Goal: Task Accomplishment & Management: Manage account settings

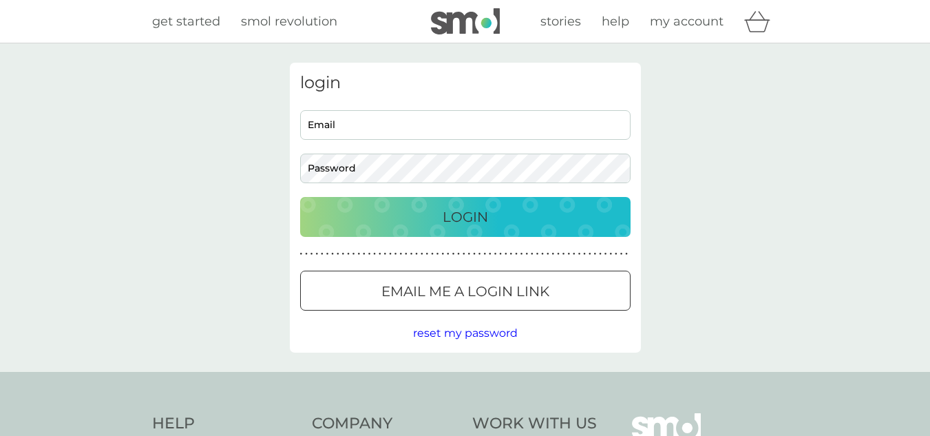
click at [418, 128] on input "Email" at bounding box center [465, 125] width 330 height 30
type input "[PERSON_NAME][EMAIL_ADDRESS][DOMAIN_NAME]"
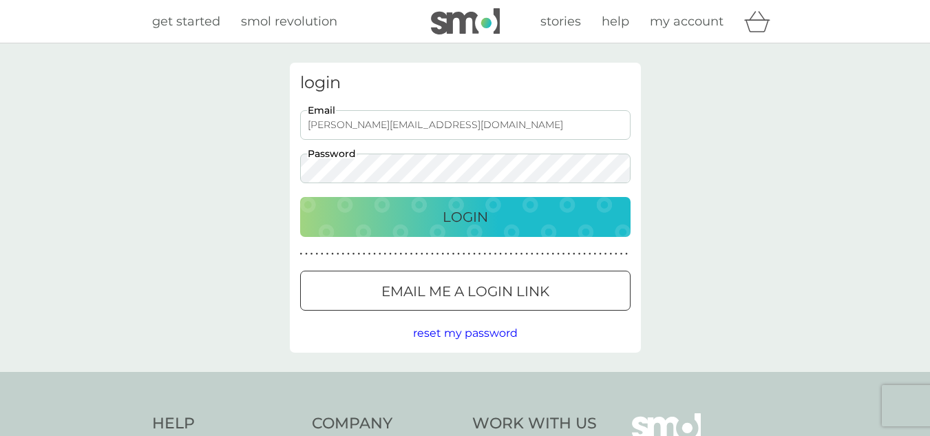
click at [300, 197] on button "Login" at bounding box center [465, 217] width 330 height 40
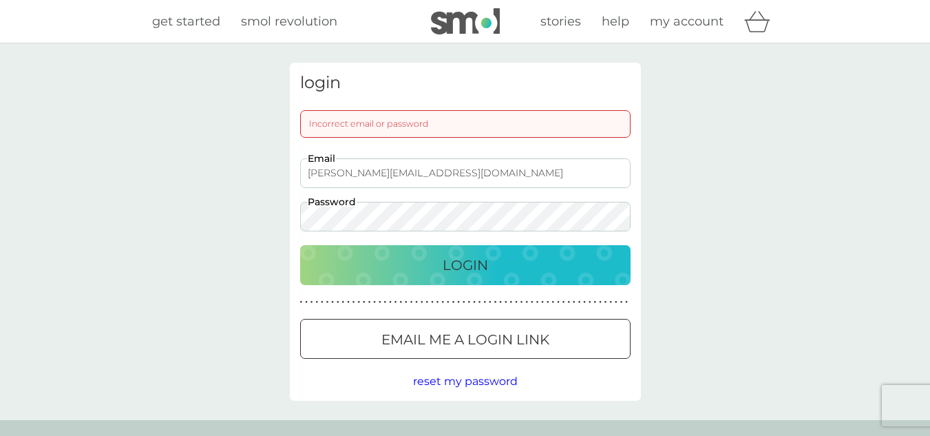
click at [300, 245] on button "Login" at bounding box center [465, 265] width 330 height 40
click at [412, 173] on input "[PERSON_NAME][EMAIL_ADDRESS][DOMAIN_NAME]" at bounding box center [465, 173] width 330 height 30
click at [458, 278] on button "Login" at bounding box center [465, 265] width 330 height 40
click at [364, 177] on input "[PERSON_NAME][EMAIL_ADDRESS][DOMAIN_NAME]" at bounding box center [465, 173] width 330 height 30
click at [435, 351] on button "Email me a login link" at bounding box center [465, 339] width 330 height 40
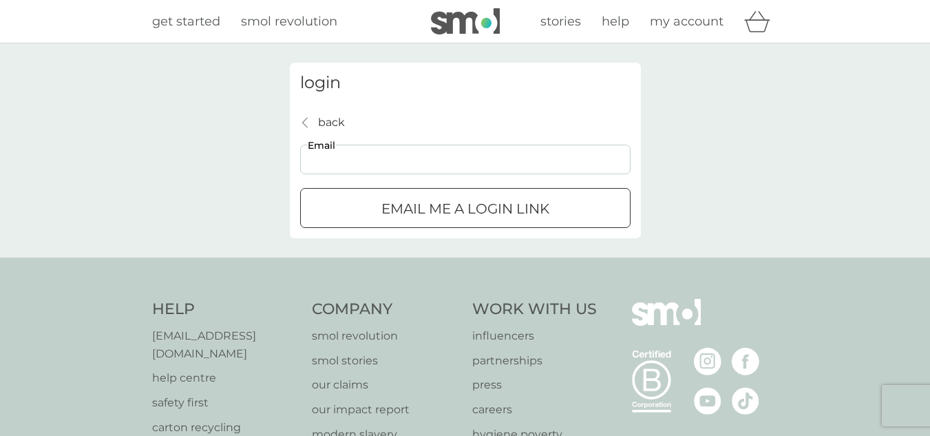
click at [419, 157] on input "Email" at bounding box center [465, 160] width 330 height 30
type input "[PERSON_NAME][EMAIL_ADDRESS][DOMAIN_NAME]"
click at [408, 211] on p "Email me a login link" at bounding box center [465, 209] width 168 height 22
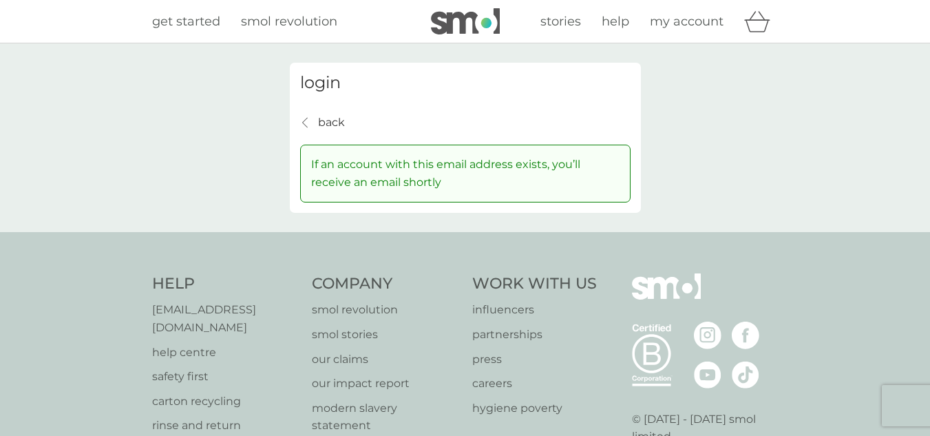
click at [328, 121] on p "back" at bounding box center [331, 123] width 27 height 18
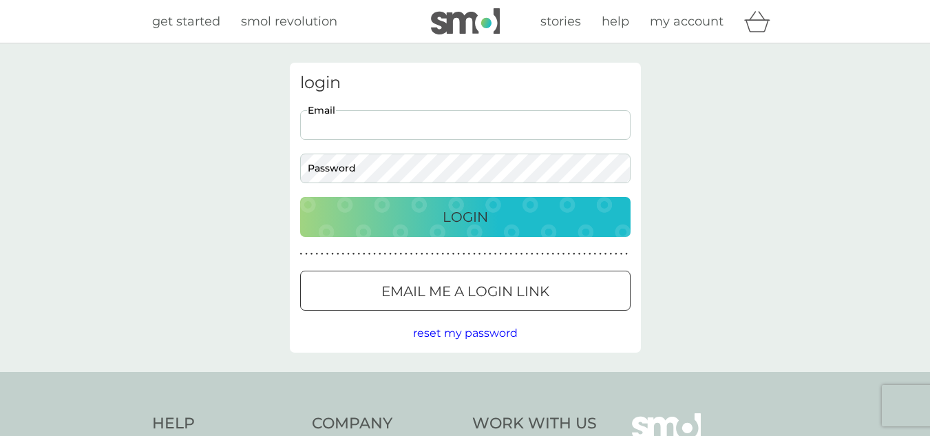
click at [384, 131] on input "Email" at bounding box center [465, 125] width 330 height 30
type input "[PERSON_NAME][EMAIL_ADDRESS][DOMAIN_NAME]"
click at [300, 197] on button "Login" at bounding box center [465, 217] width 330 height 40
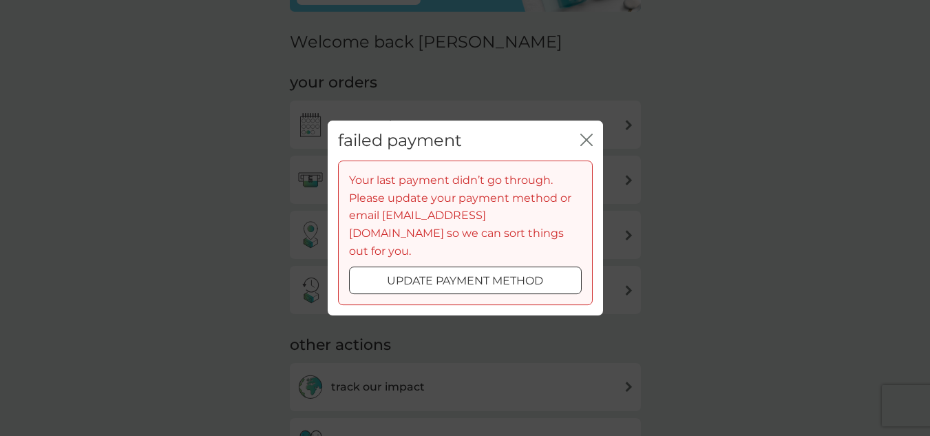
scroll to position [145, 0]
click at [489, 275] on div at bounding box center [466, 281] width 50 height 14
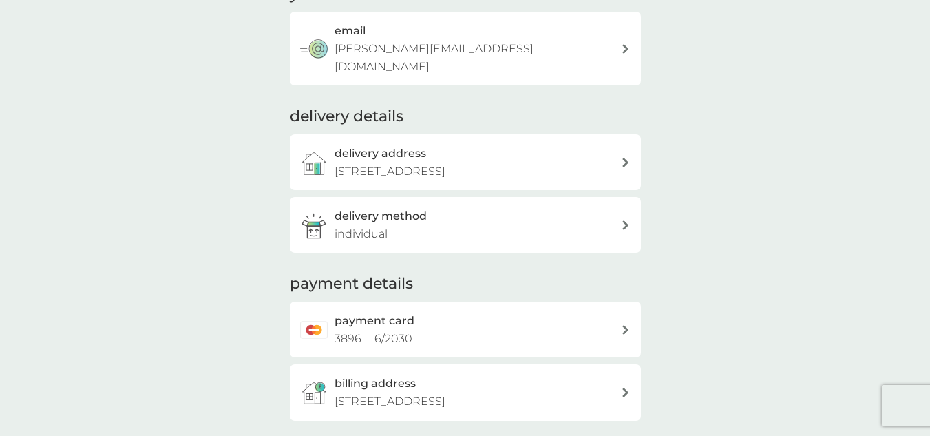
scroll to position [212, 0]
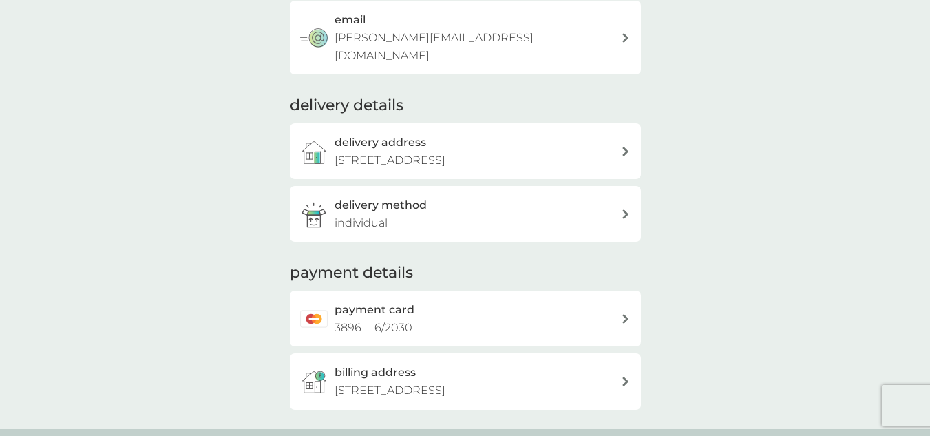
click at [442, 306] on div "payment card 3896 6 / 2030" at bounding box center [478, 318] width 286 height 35
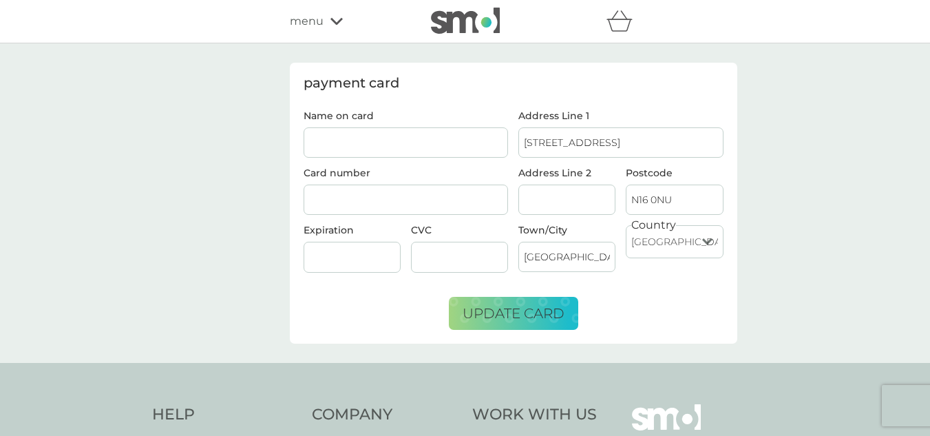
click at [419, 138] on input "Name on card" at bounding box center [406, 142] width 205 height 30
click at [361, 192] on div at bounding box center [406, 200] width 205 height 31
click at [545, 308] on span "update card" at bounding box center [514, 313] width 102 height 17
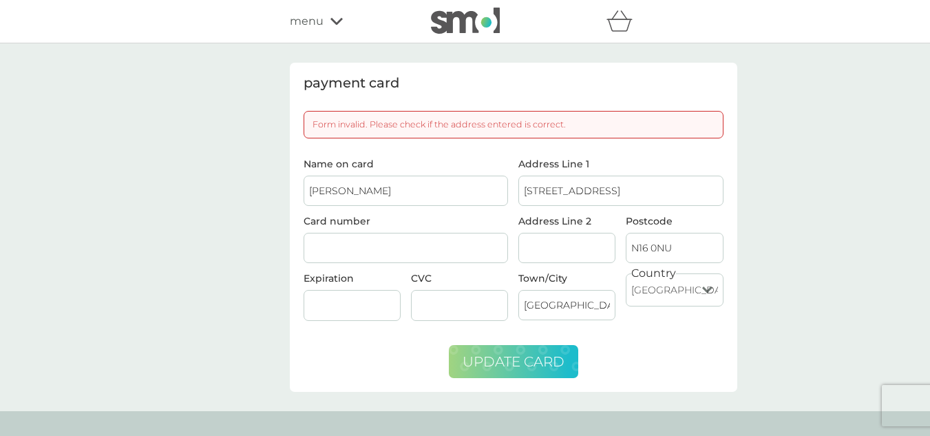
click at [470, 181] on input "Hannah Bettey" at bounding box center [406, 191] width 205 height 30
type input "Hannah Bettey"
click at [495, 355] on span "update card" at bounding box center [514, 361] width 102 height 17
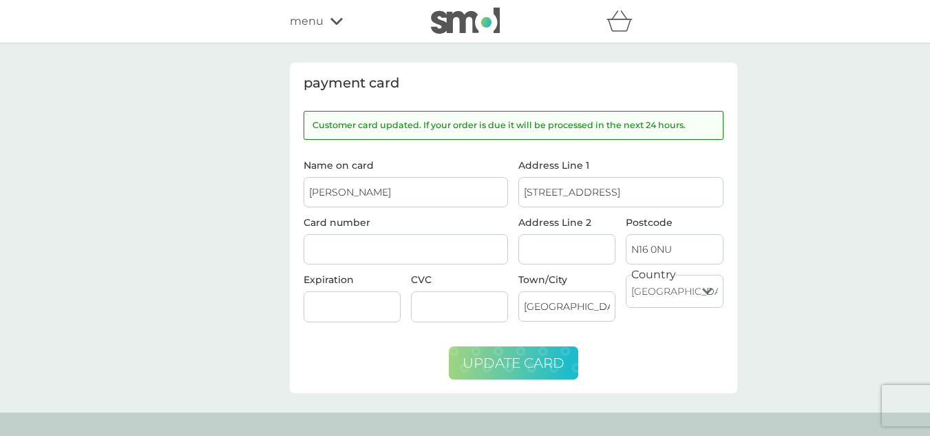
click at [322, 19] on span "menu" at bounding box center [307, 21] width 34 height 18
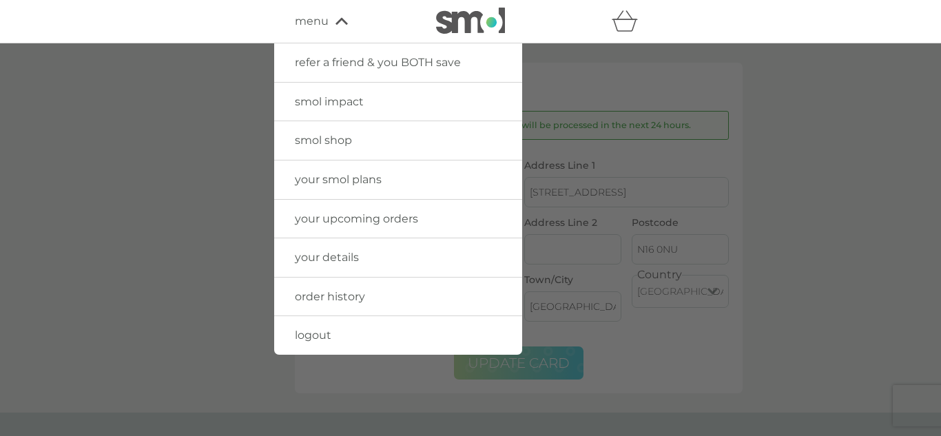
click at [331, 187] on link "your smol plans" at bounding box center [398, 179] width 248 height 39
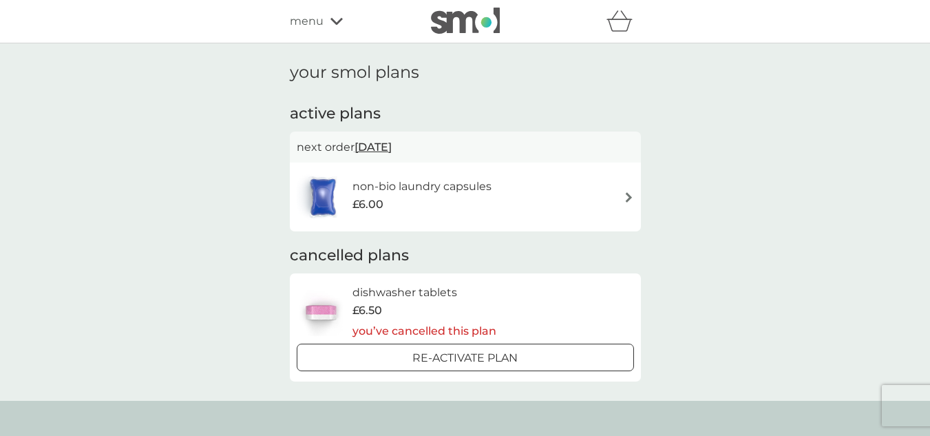
click at [558, 196] on div "non-bio laundry capsules £6.00" at bounding box center [465, 197] width 337 height 48
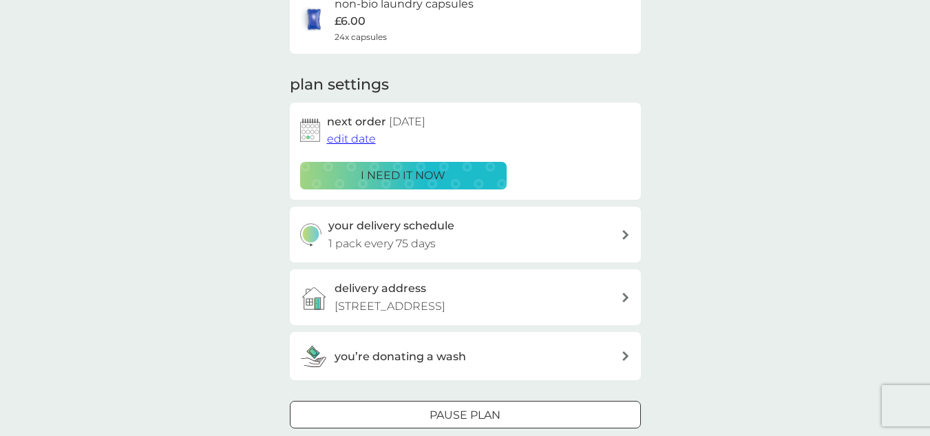
scroll to position [134, 0]
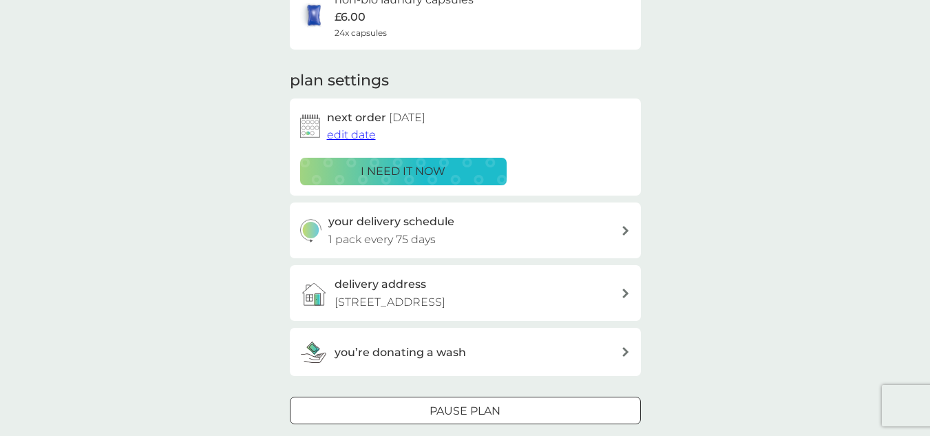
click at [471, 174] on div "i need it now" at bounding box center [403, 171] width 189 height 18
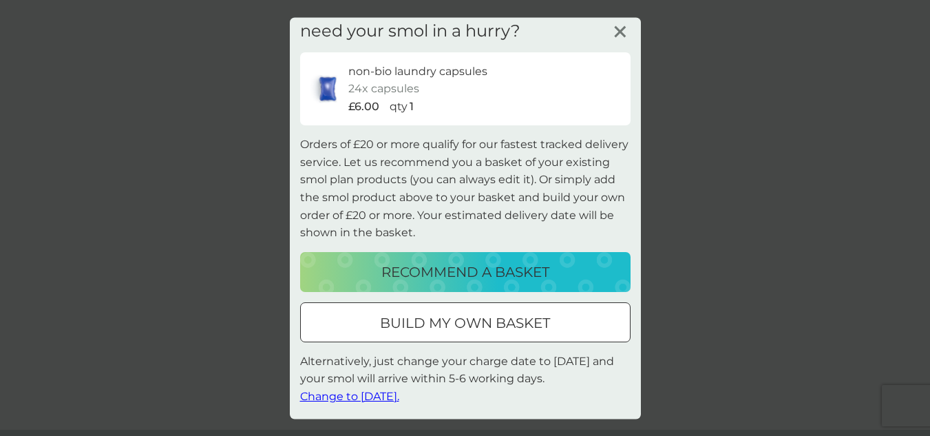
scroll to position [191, 0]
click at [391, 396] on span "Change to tomorrow." at bounding box center [349, 396] width 99 height 13
